Goal: Find specific page/section: Find specific page/section

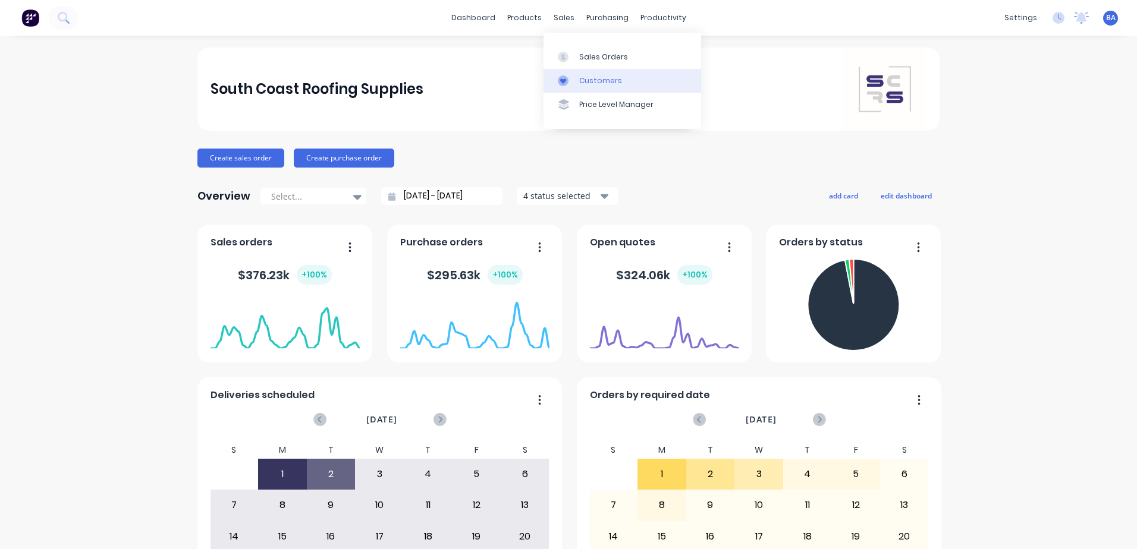
click at [568, 77] on div at bounding box center [567, 81] width 18 height 11
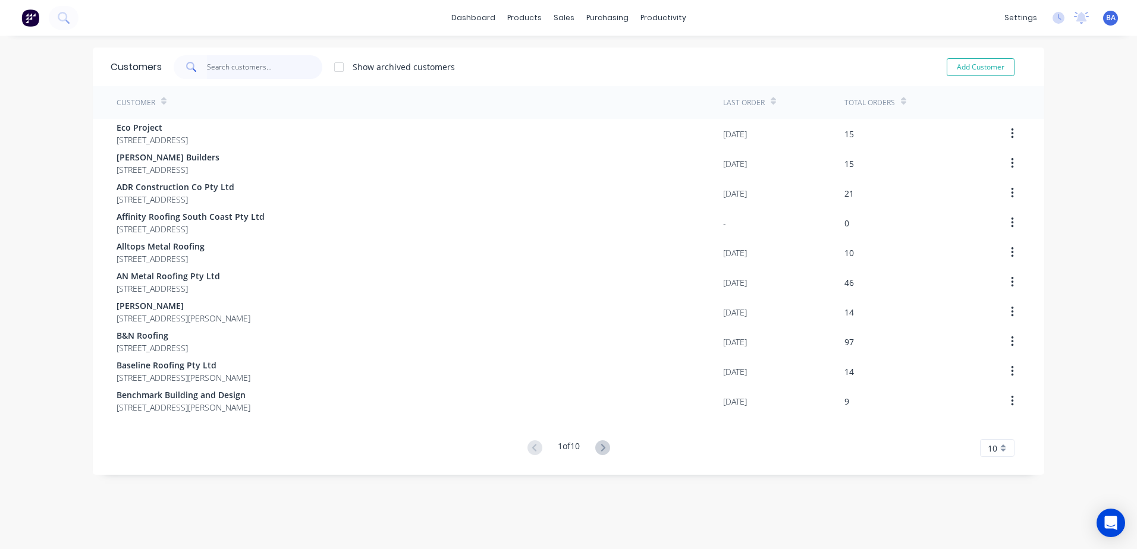
click at [218, 64] on input "text" at bounding box center [265, 67] width 116 height 24
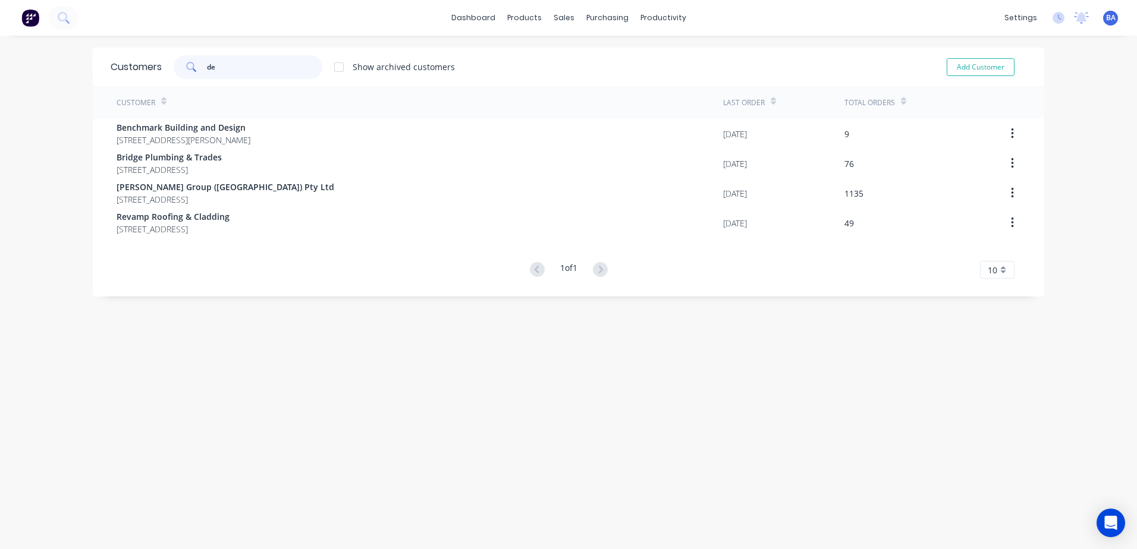
type input "d"
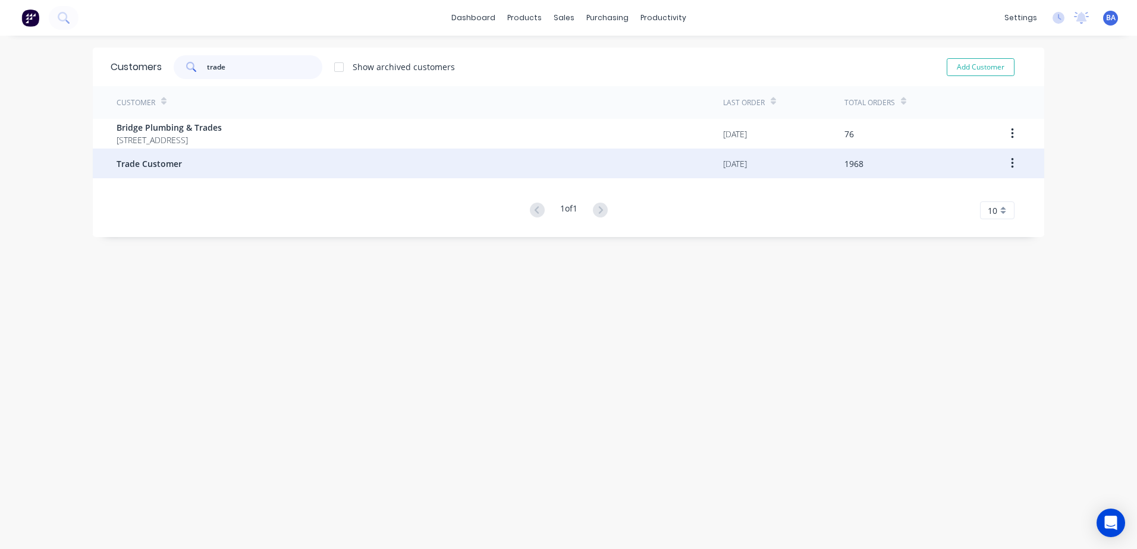
type input "trade"
click at [149, 167] on span "Trade Customer" at bounding box center [149, 164] width 65 height 12
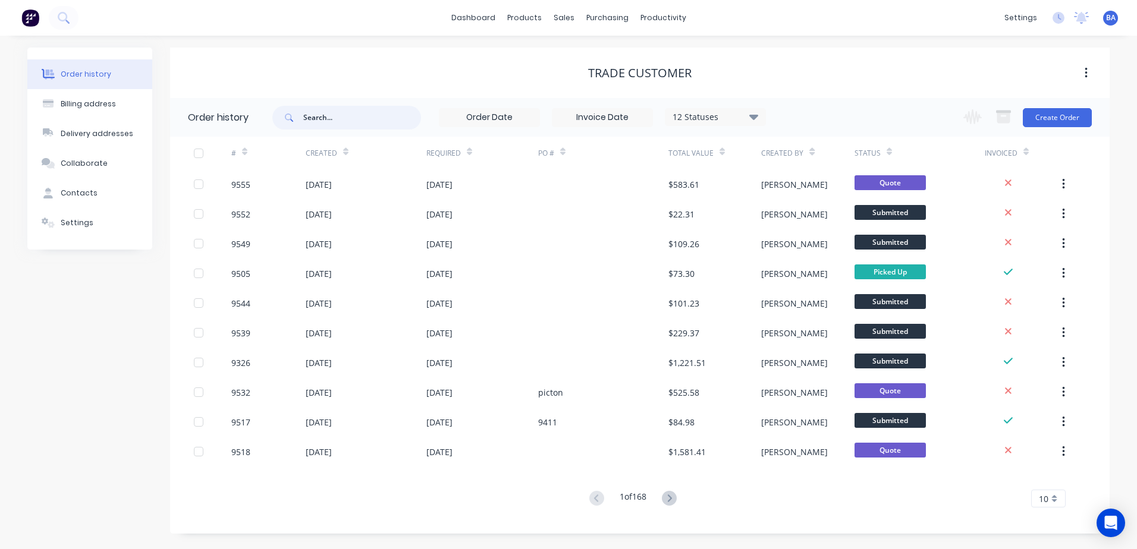
click at [332, 114] on input "text" at bounding box center [362, 118] width 118 height 24
type input "design"
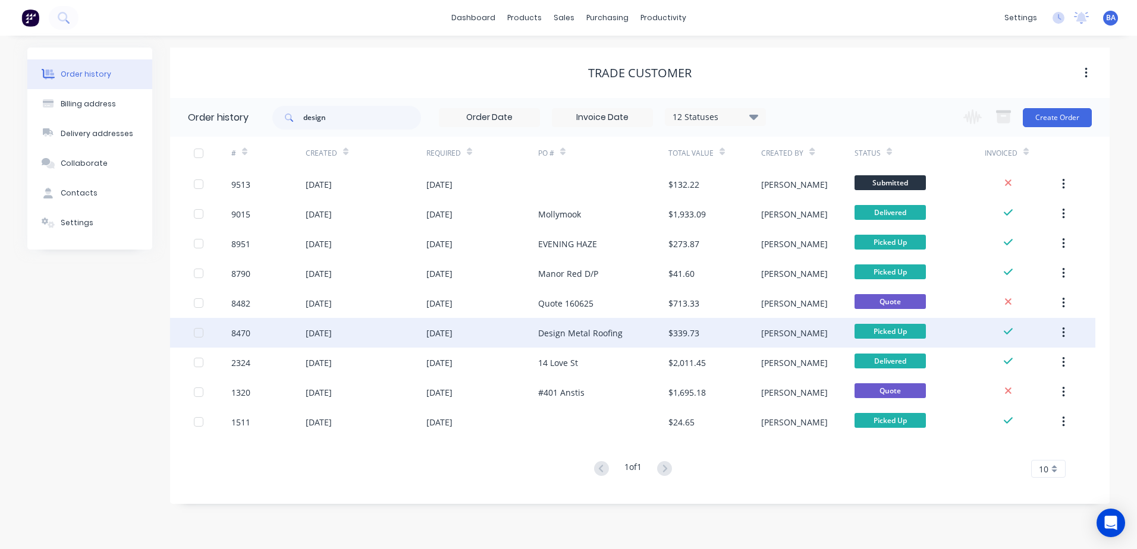
click at [630, 328] on div "Design Metal Roofing" at bounding box center [603, 333] width 130 height 30
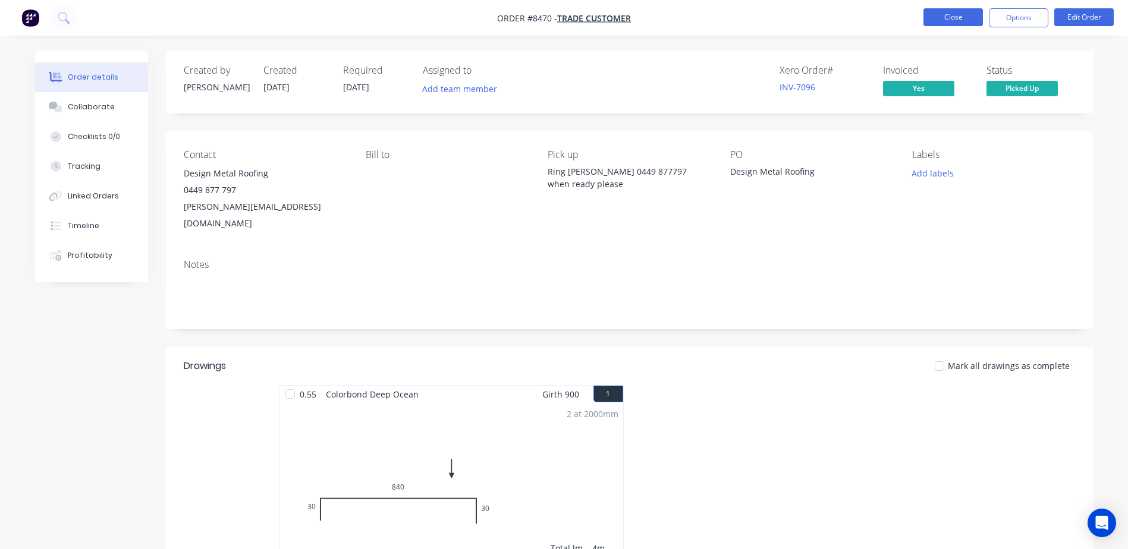
click at [946, 12] on button "Close" at bounding box center [952, 17] width 59 height 18
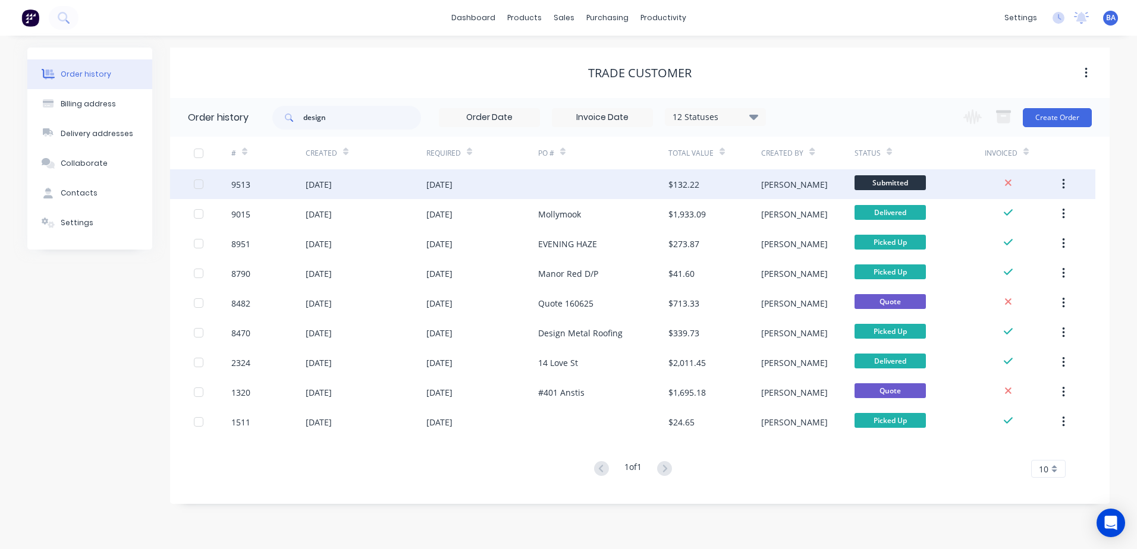
click at [583, 184] on div at bounding box center [603, 184] width 130 height 30
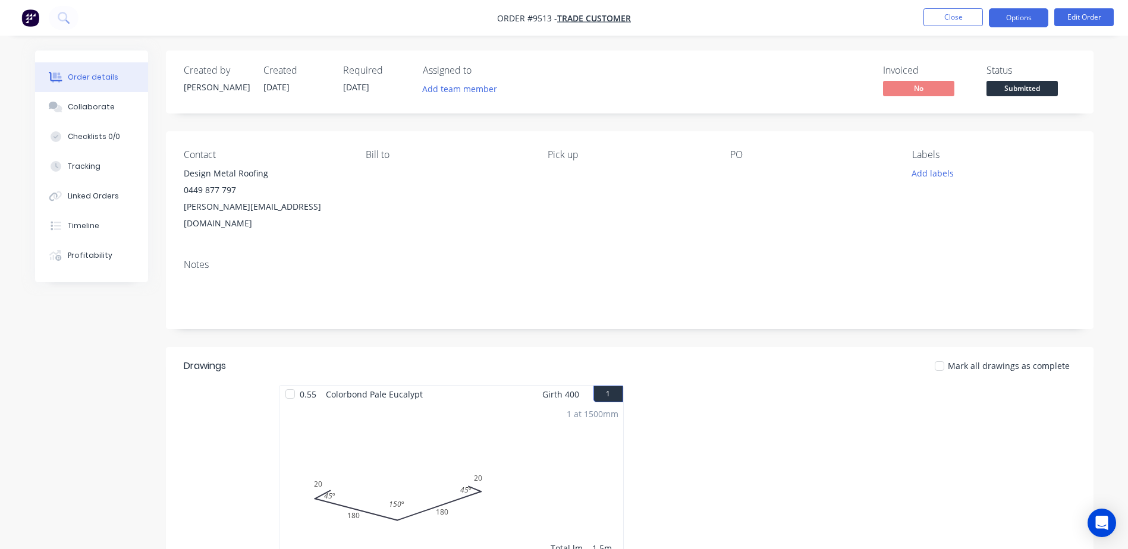
click at [1001, 15] on button "Options" at bounding box center [1018, 17] width 59 height 19
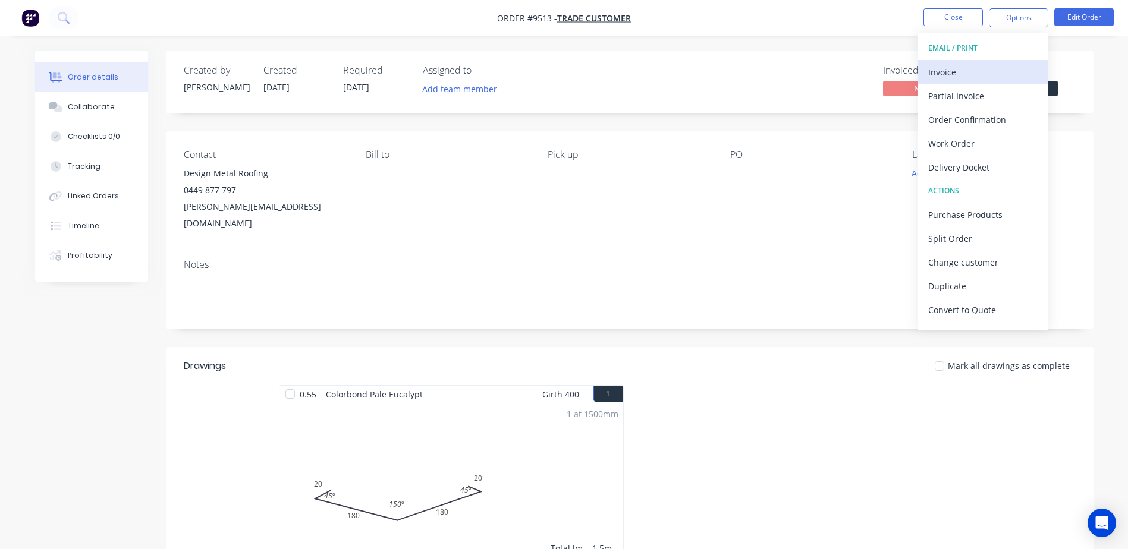
click at [966, 74] on div "Invoice" at bounding box center [982, 72] width 109 height 17
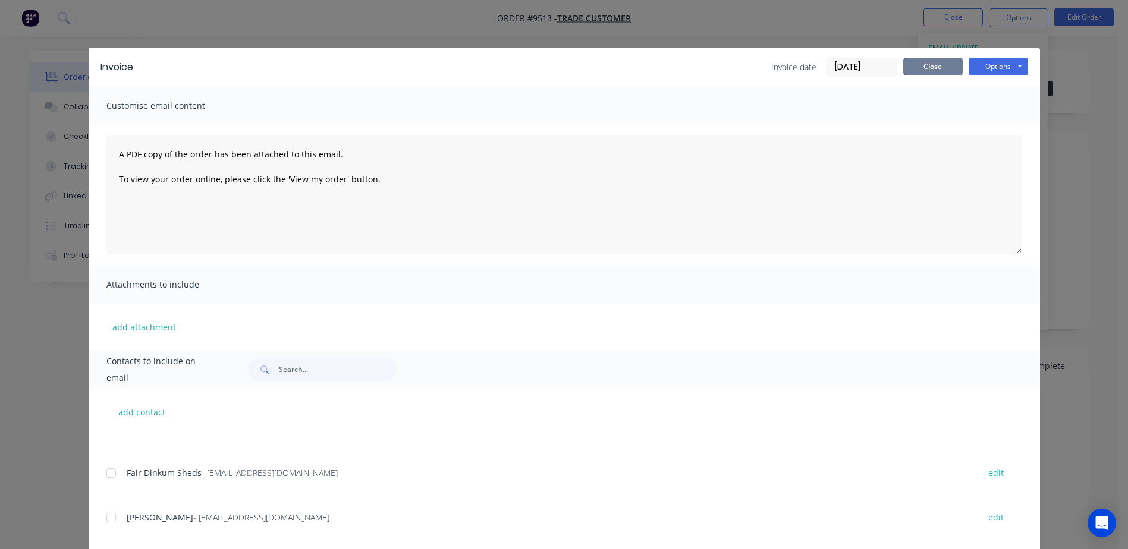
click at [935, 67] on button "Close" at bounding box center [932, 67] width 59 height 18
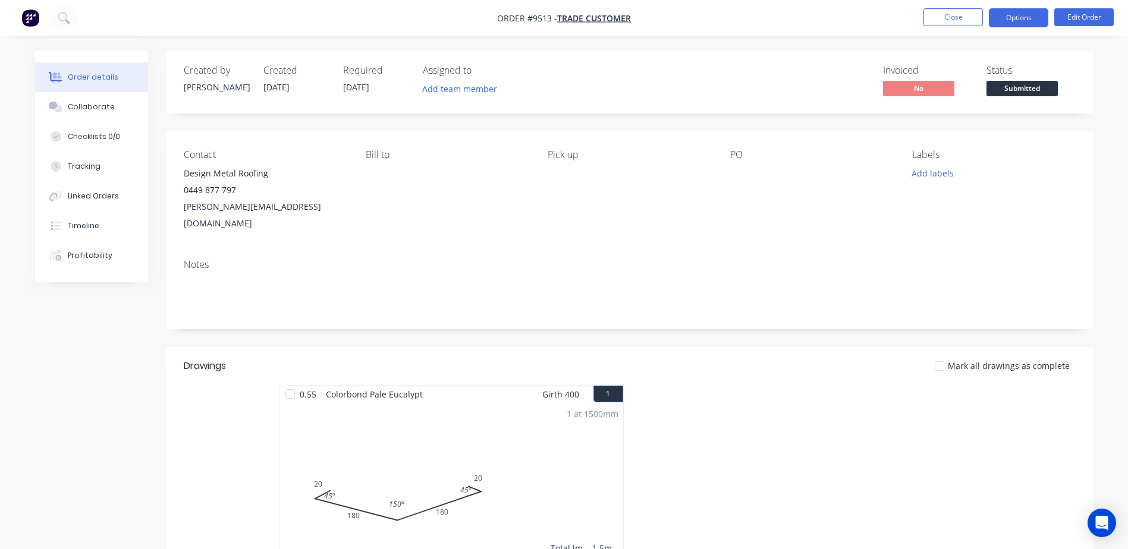
click at [1008, 16] on button "Options" at bounding box center [1018, 17] width 59 height 19
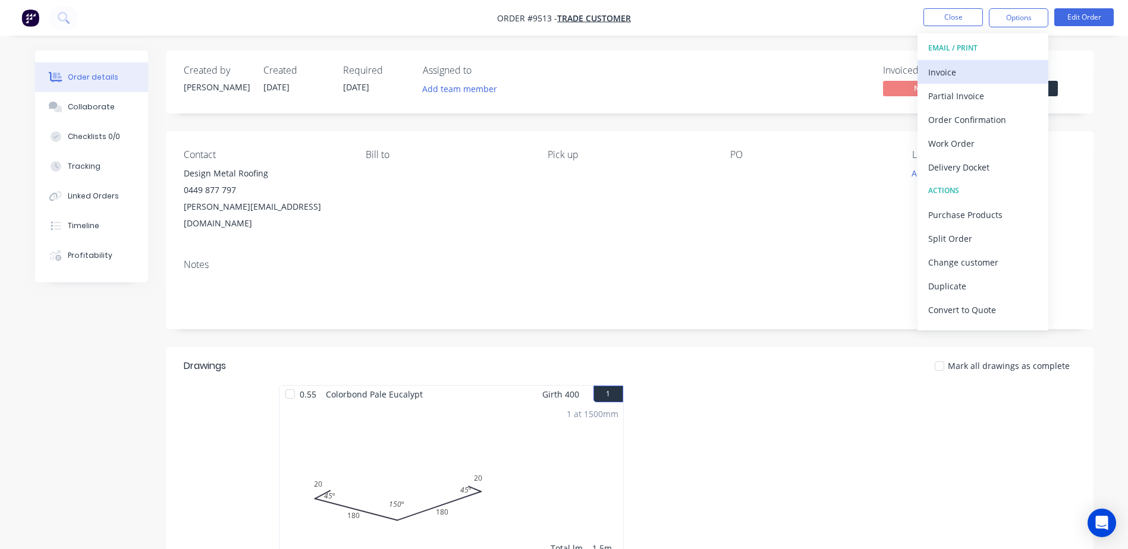
click at [962, 74] on div "Invoice" at bounding box center [982, 72] width 109 height 17
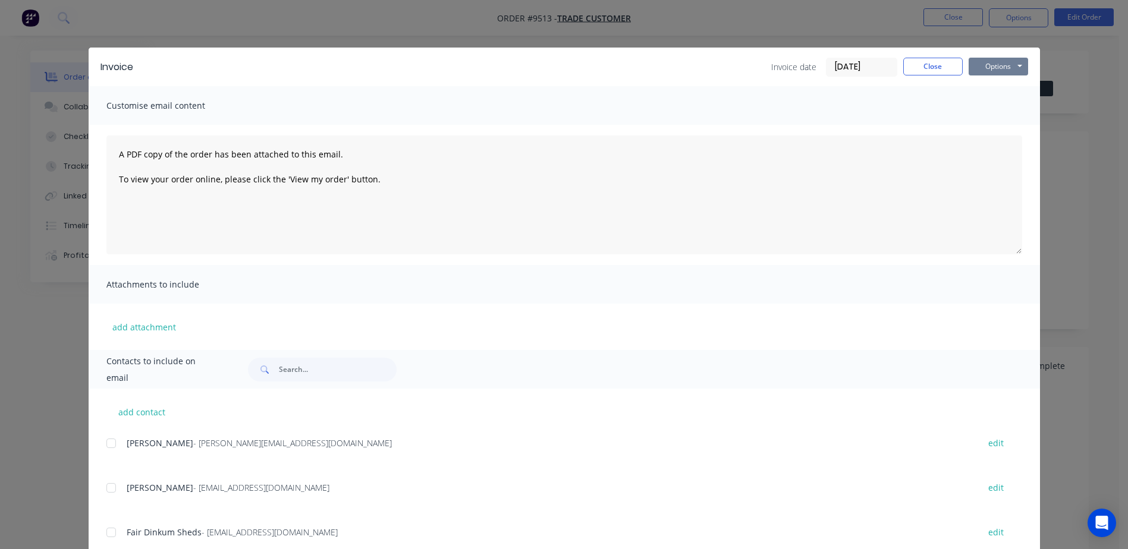
click at [981, 62] on button "Options" at bounding box center [998, 67] width 59 height 18
click at [991, 106] on button "Print" at bounding box center [1007, 108] width 76 height 20
click at [985, 69] on button "Options" at bounding box center [998, 67] width 59 height 18
click at [987, 102] on button "Print" at bounding box center [1007, 108] width 76 height 20
click at [938, 61] on button "Close" at bounding box center [932, 67] width 59 height 18
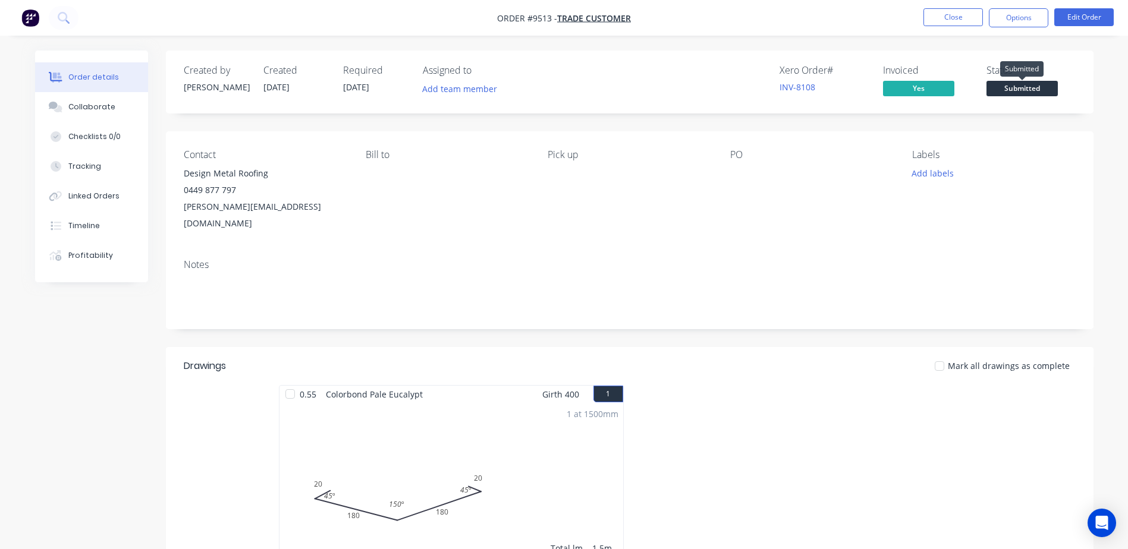
click at [1038, 89] on span "Submitted" at bounding box center [1022, 88] width 71 height 15
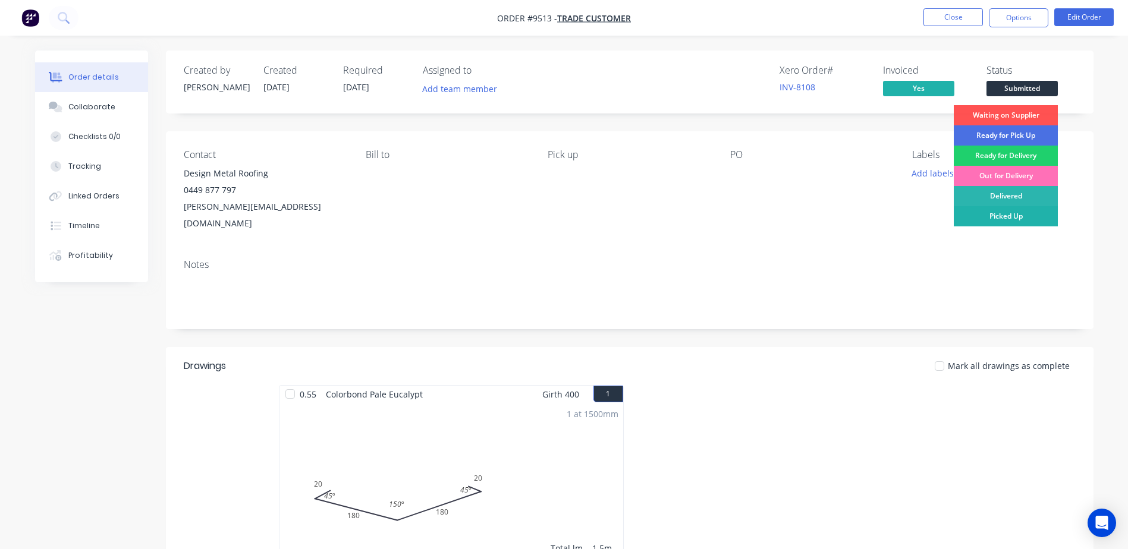
click at [1016, 212] on div "Picked Up" at bounding box center [1006, 216] width 104 height 20
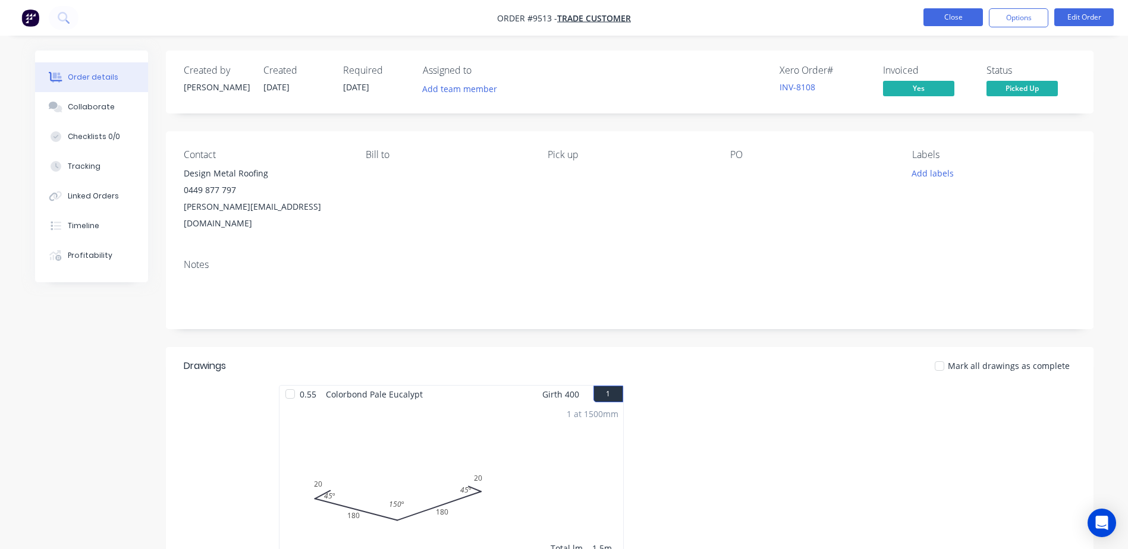
click at [956, 17] on button "Close" at bounding box center [952, 17] width 59 height 18
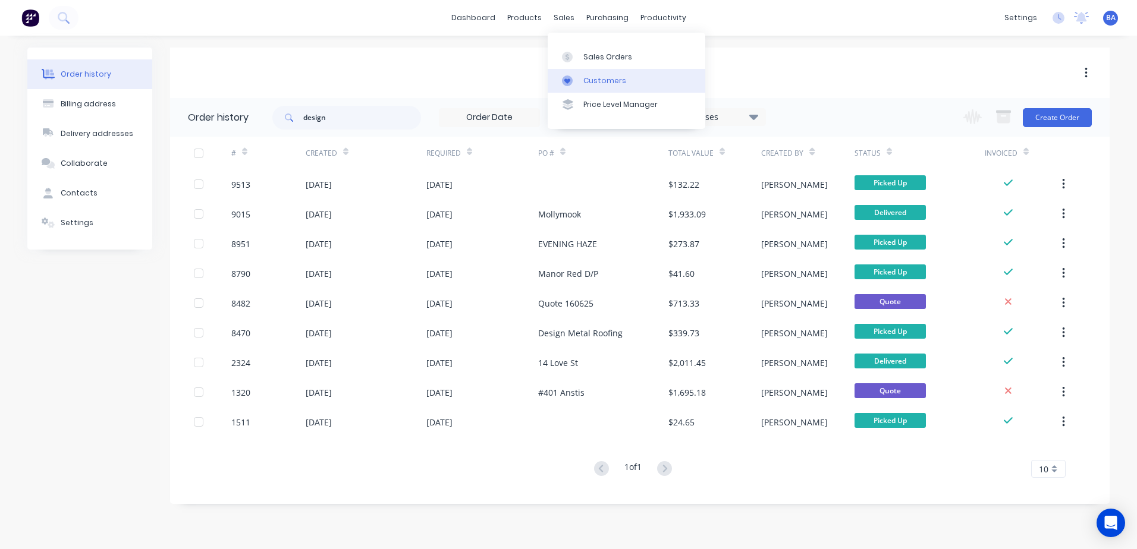
click at [566, 84] on icon at bounding box center [567, 81] width 11 height 11
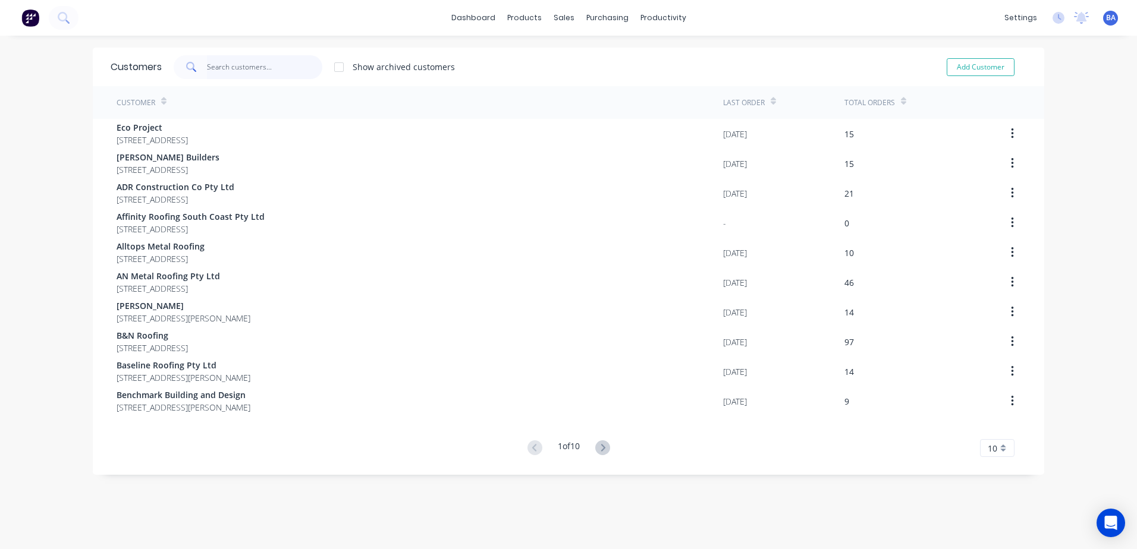
click at [289, 68] on input "text" at bounding box center [265, 67] width 116 height 24
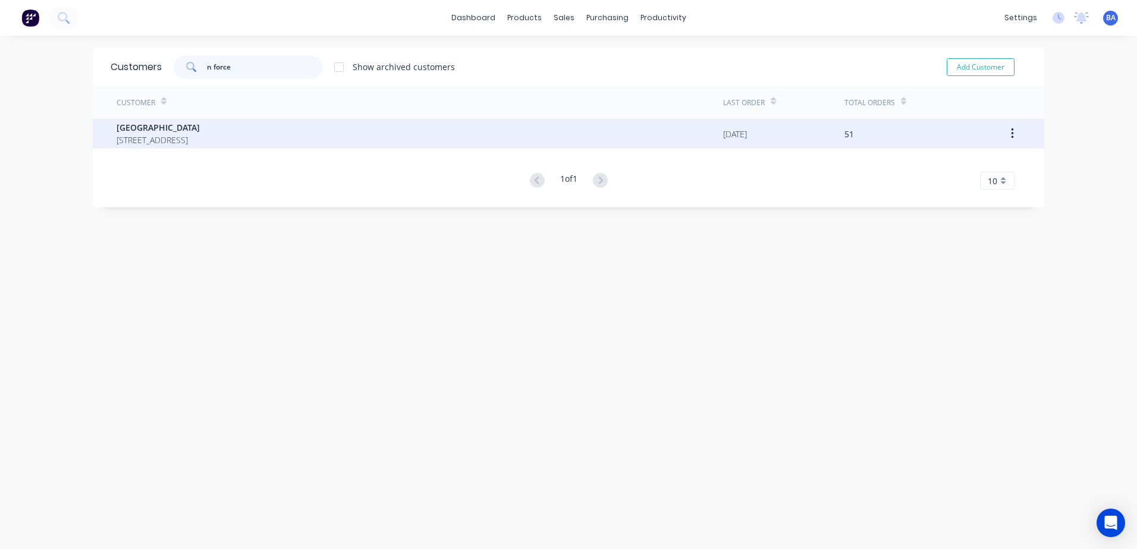
type input "n force"
click at [200, 140] on span "10 Binks Place Cambewarra New South Wales Australia" at bounding box center [158, 140] width 83 height 12
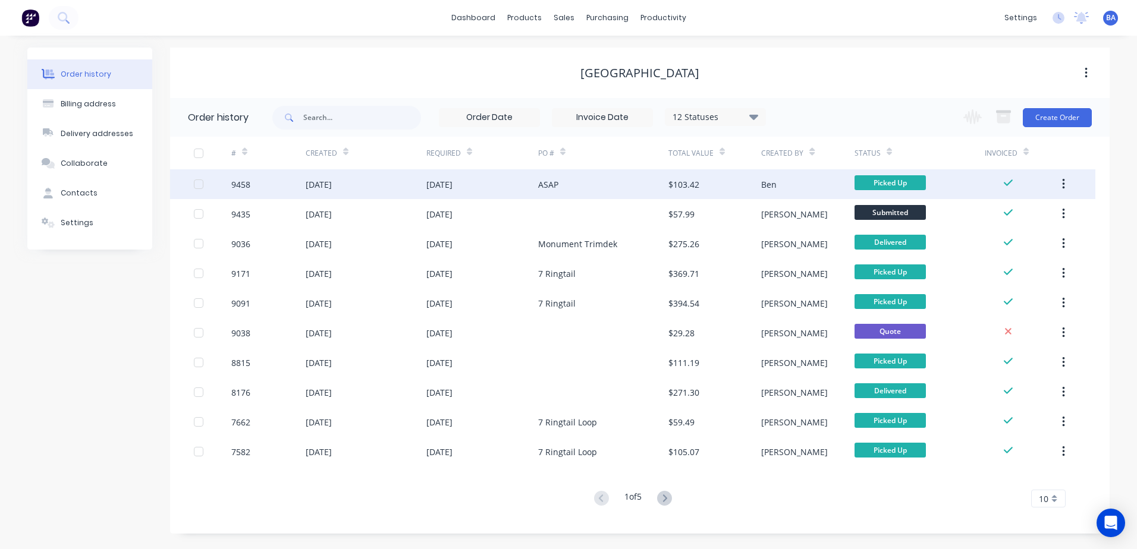
click at [611, 180] on div "ASAP" at bounding box center [603, 184] width 130 height 30
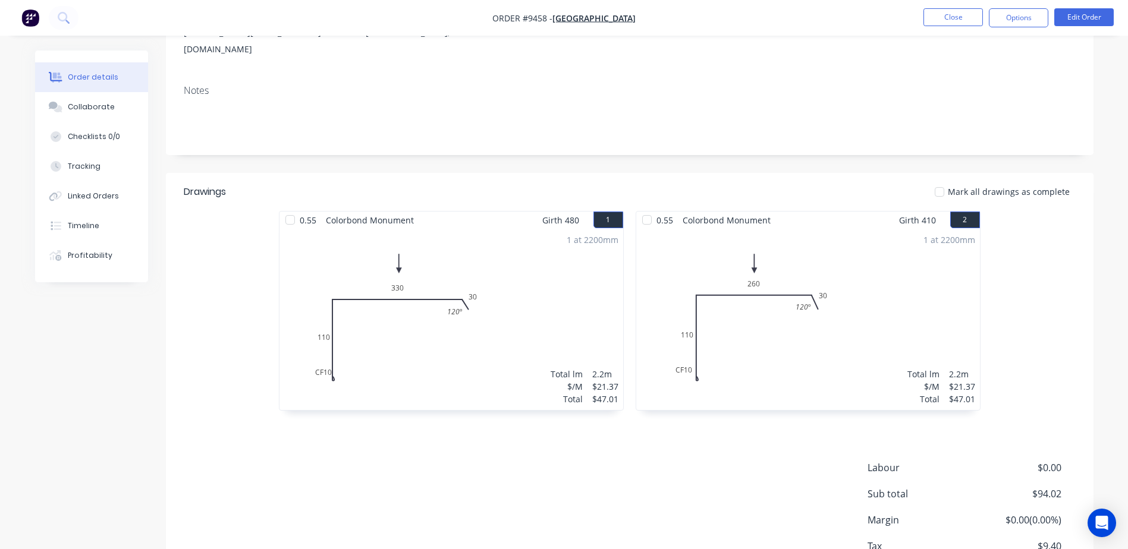
scroll to position [178, 0]
